Goal: Transaction & Acquisition: Subscribe to service/newsletter

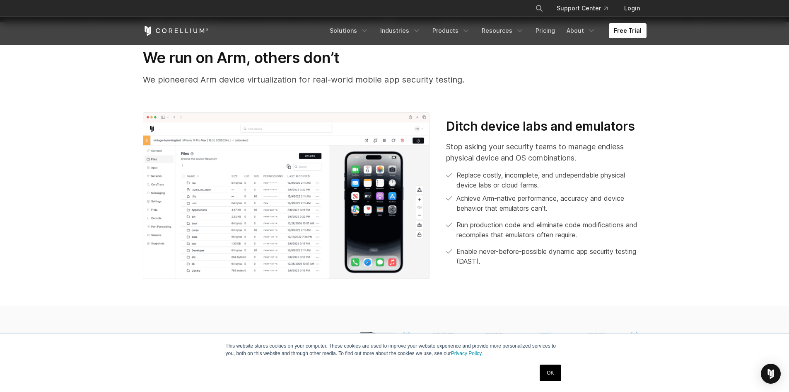
scroll to position [351, 0]
click at [554, 32] on link "Pricing" at bounding box center [545, 30] width 29 height 15
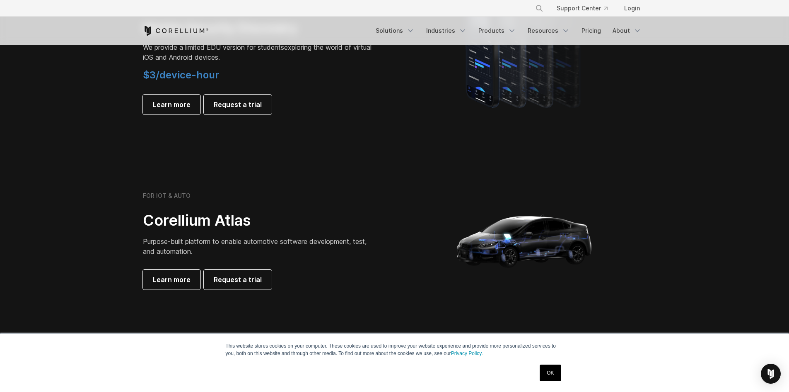
scroll to position [664, 0]
